Goal: Information Seeking & Learning: Learn about a topic

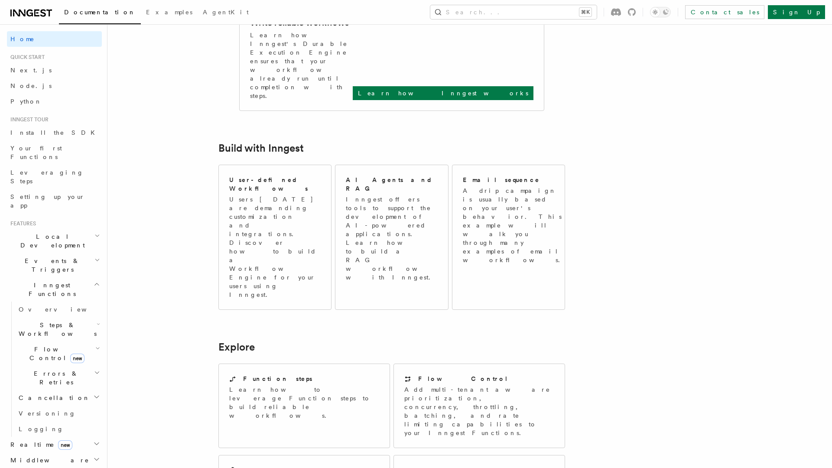
scroll to position [472, 0]
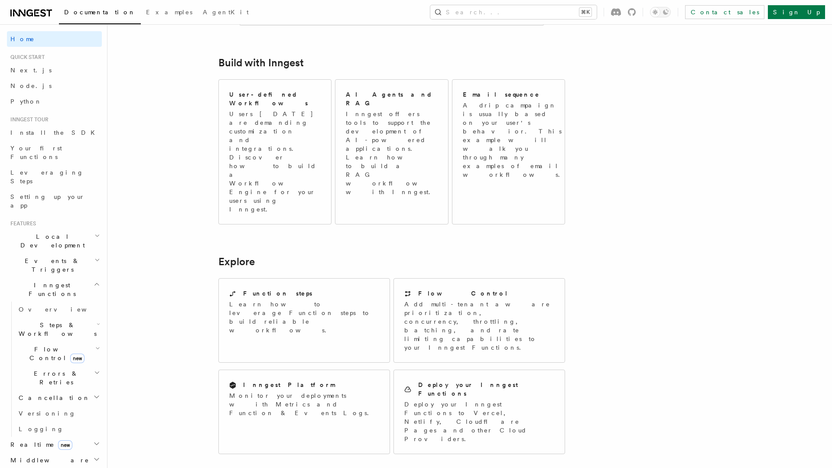
click at [29, 281] on span "Inngest Functions" at bounding box center [50, 289] width 87 height 17
click at [32, 321] on span "Steps & Workflows" at bounding box center [55, 329] width 81 height 17
click at [32, 346] on span "Overview" at bounding box center [71, 349] width 89 height 7
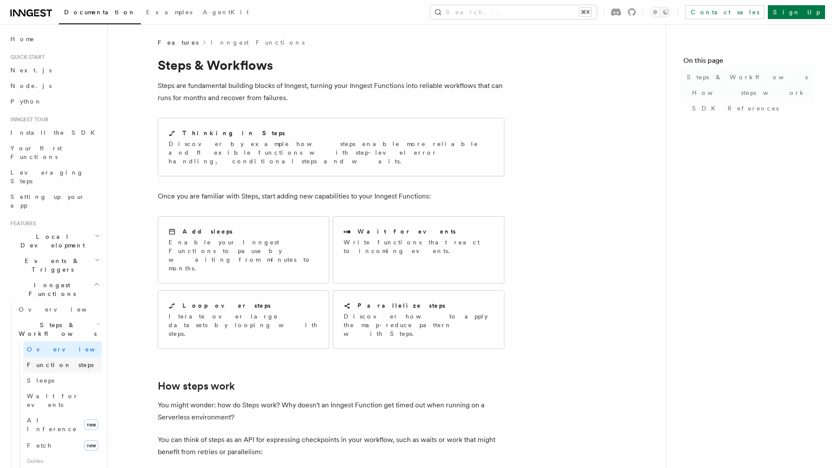
click at [33, 361] on span "Function steps" at bounding box center [60, 364] width 67 height 7
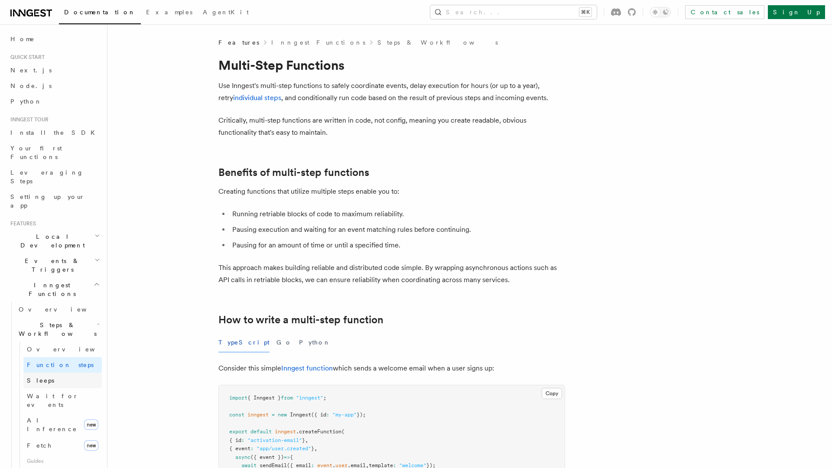
click at [34, 377] on span "Sleeps" at bounding box center [40, 380] width 27 height 7
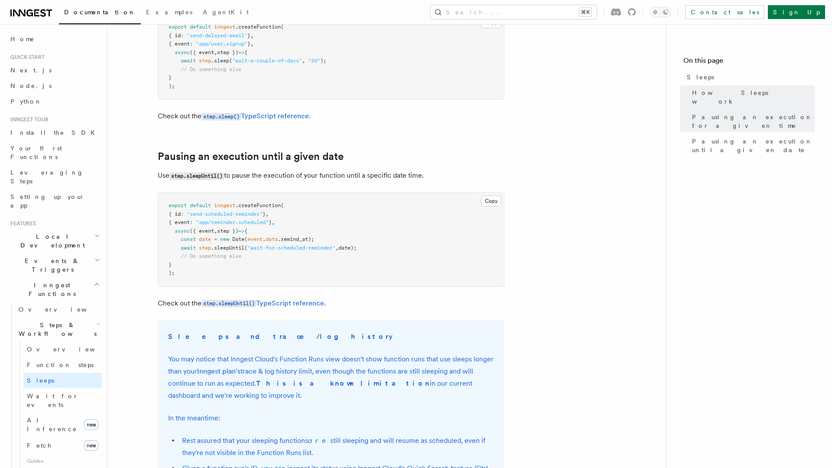
scroll to position [461, 0]
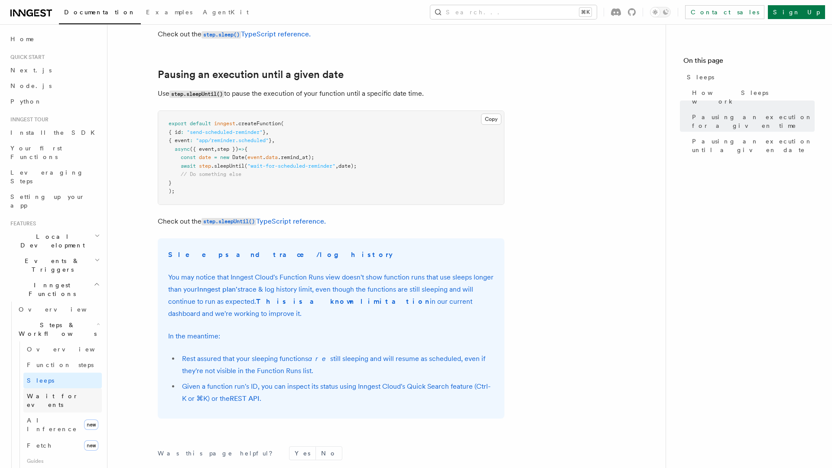
click at [53, 393] on span "Wait for events" at bounding box center [53, 401] width 52 height 16
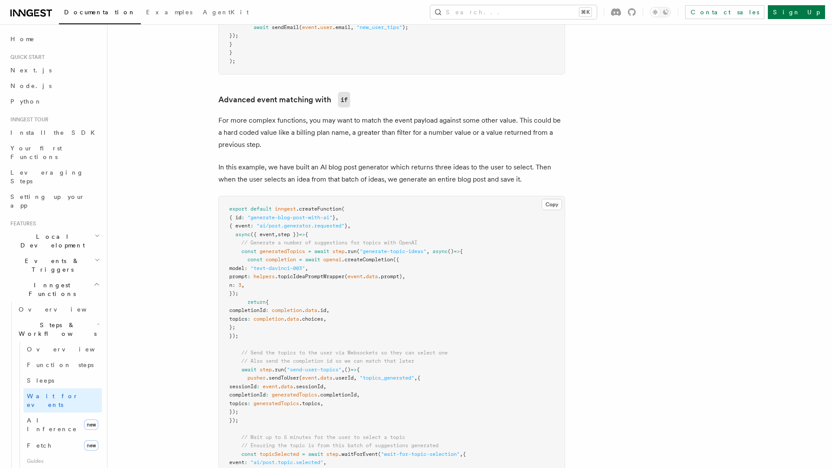
scroll to position [567, 0]
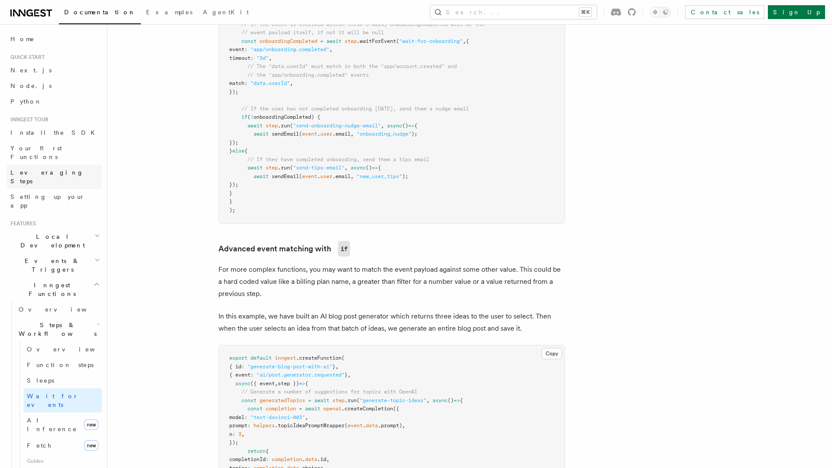
click at [57, 169] on span "Leveraging Steps" at bounding box center [46, 177] width 73 height 16
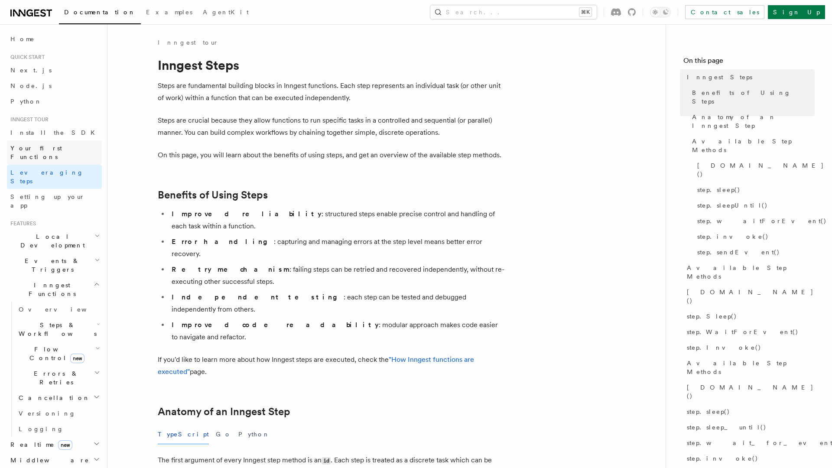
click at [57, 146] on span "Your first Functions" at bounding box center [36, 153] width 52 height 16
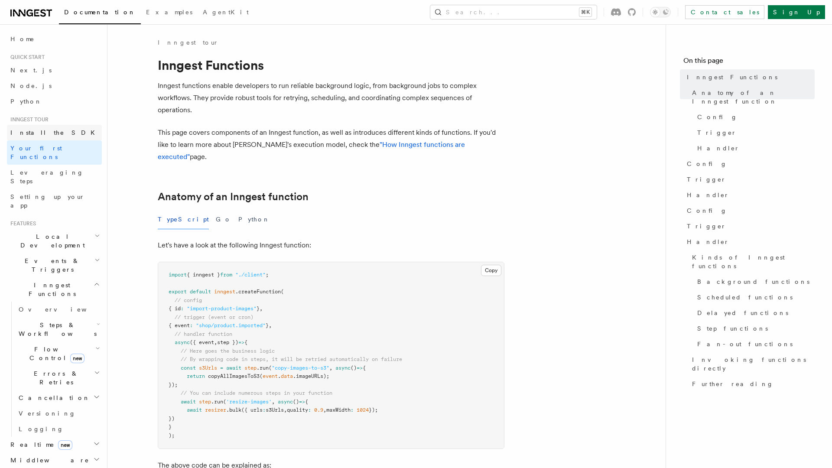
click at [55, 131] on link "Install the SDK" at bounding box center [54, 133] width 95 height 16
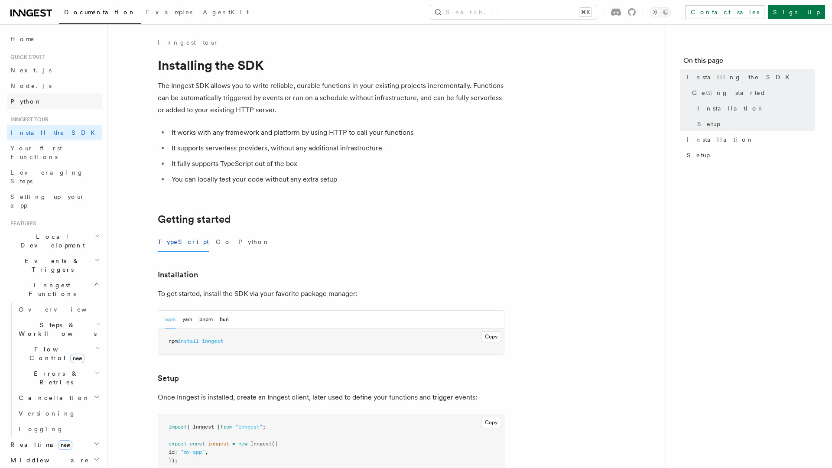
click at [53, 102] on link "Python" at bounding box center [54, 102] width 95 height 16
